Goal: Task Accomplishment & Management: Manage account settings

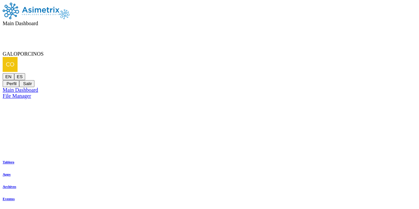
click at [406, 51] on div "GALOPORCINOS EN ES Perfil Salir" at bounding box center [209, 69] width 413 height 36
click at [3, 73] on icon at bounding box center [3, 73] width 0 height 0
click at [34, 80] on button "Salir" at bounding box center [26, 83] width 15 height 7
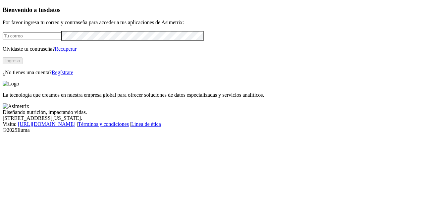
type input "[PERSON_NAME][EMAIL_ADDRESS][PERSON_NAME][DOMAIN_NAME]"
click at [23, 64] on button "Ingresa" at bounding box center [13, 60] width 20 height 7
